Goal: Transaction & Acquisition: Subscribe to service/newsletter

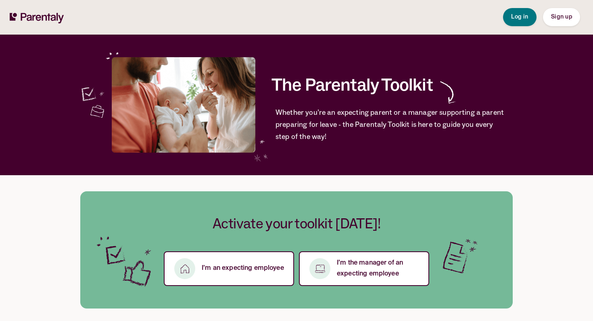
click at [569, 17] on span "Sign up" at bounding box center [561, 17] width 21 height 6
